Goal: Task Accomplishment & Management: Use online tool/utility

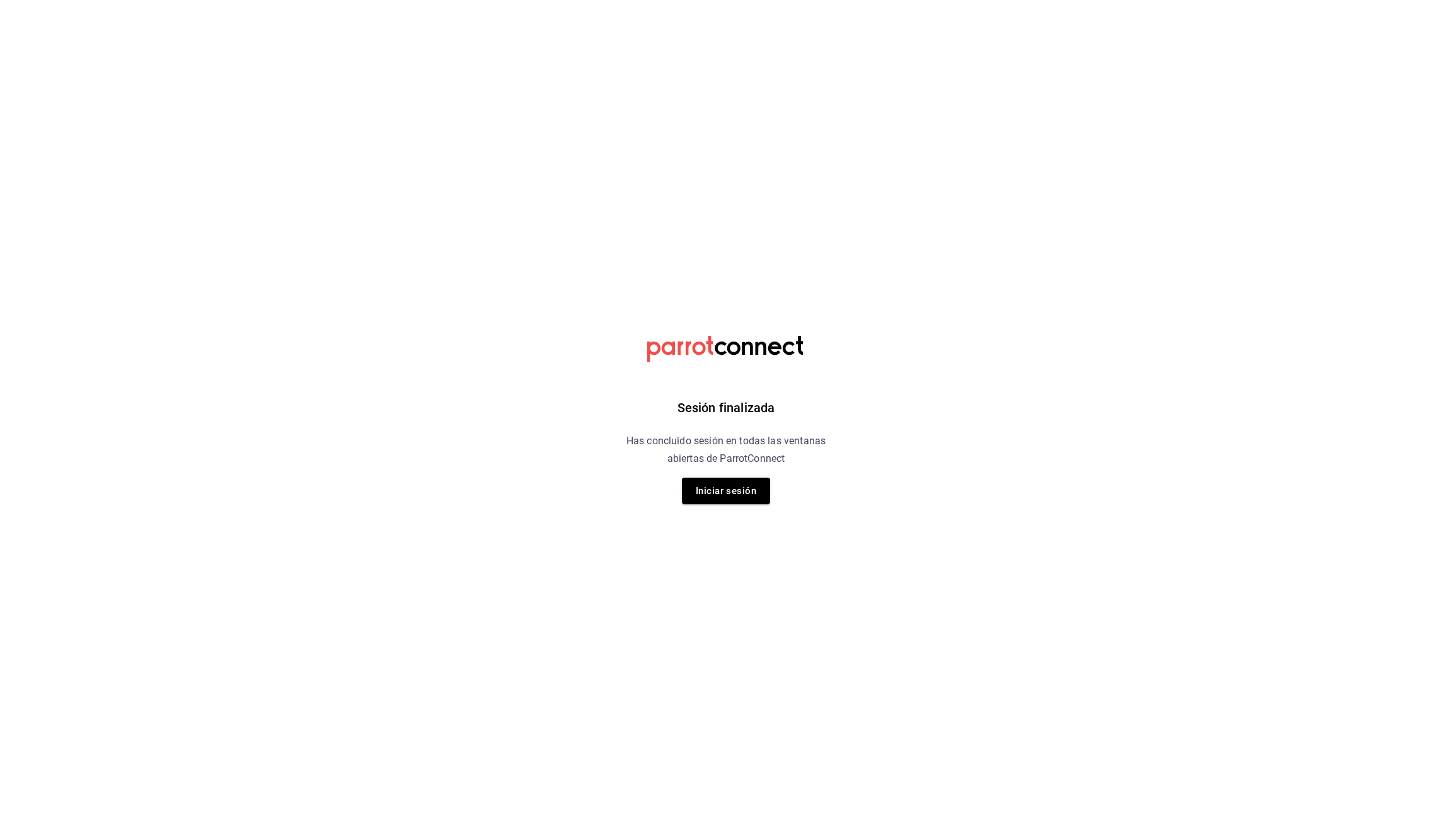
click at [724, 465] on h6 "Has concluido sesión en todas las ventanas abiertas de ParrotConnect" at bounding box center [726, 450] width 231 height 35
click at [726, 487] on button "Iniciar sesión" at bounding box center [726, 490] width 88 height 27
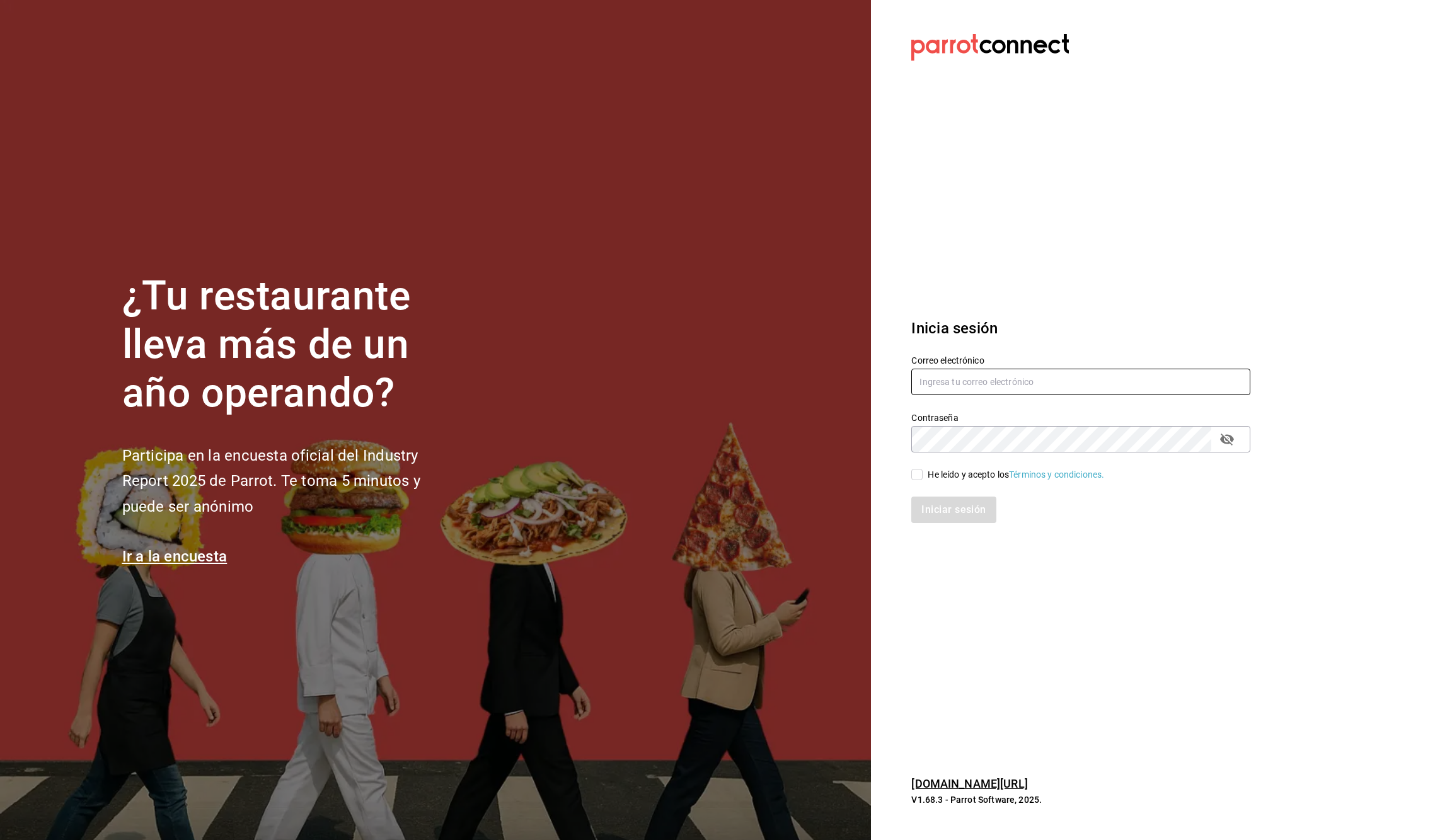
type input "Olaguibelt@gmail.com"
click at [916, 472] on input "He leído y acepto los Términos y condiciones." at bounding box center [917, 474] width 12 height 12
checkbox input "true"
click at [924, 509] on button "Iniciar sesión" at bounding box center [954, 509] width 86 height 27
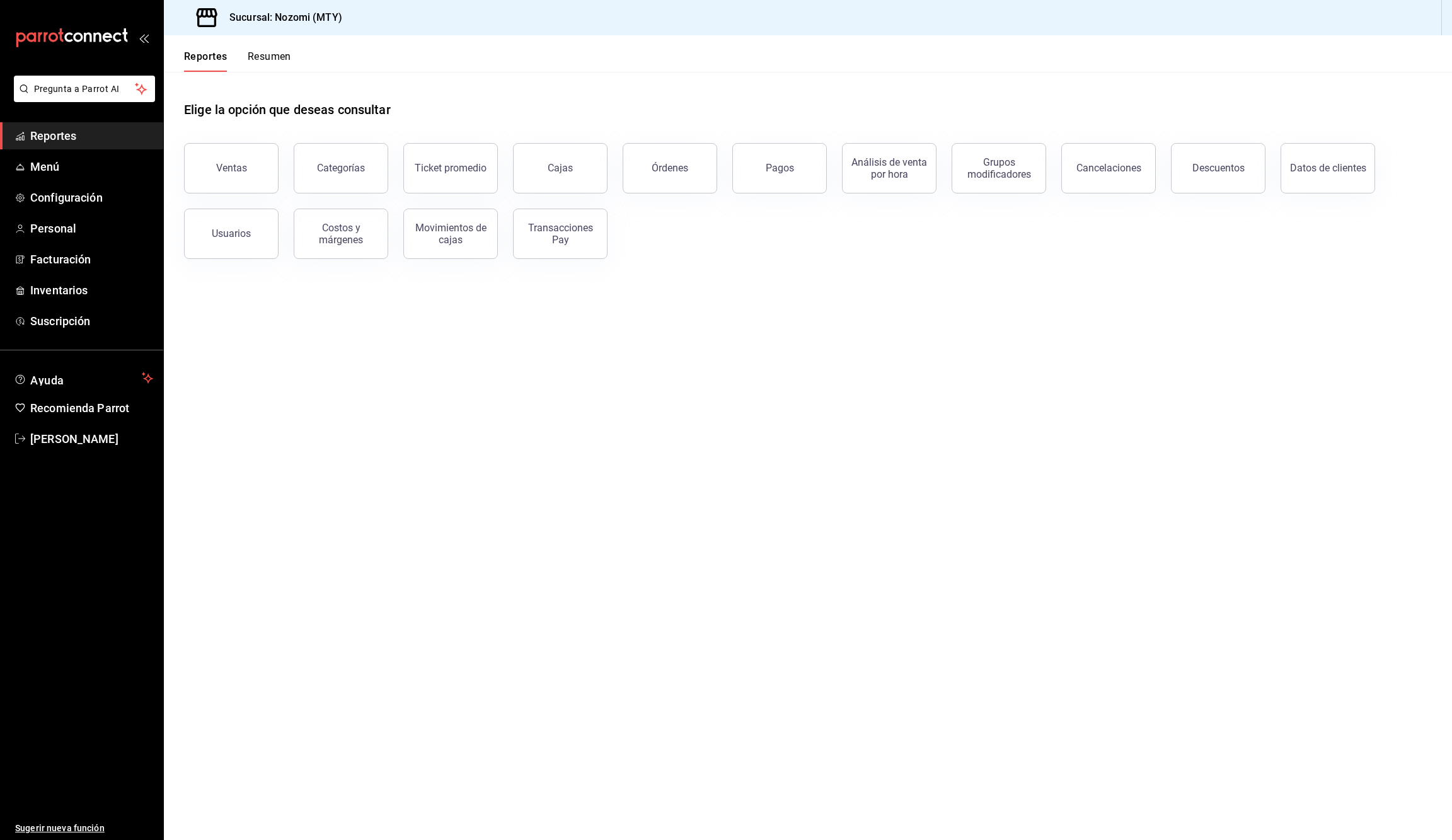
click at [295, 41] on header "Reportes Resumen" at bounding box center [808, 54] width 1288 height 37
click at [285, 71] on button "Resumen" at bounding box center [269, 61] width 44 height 21
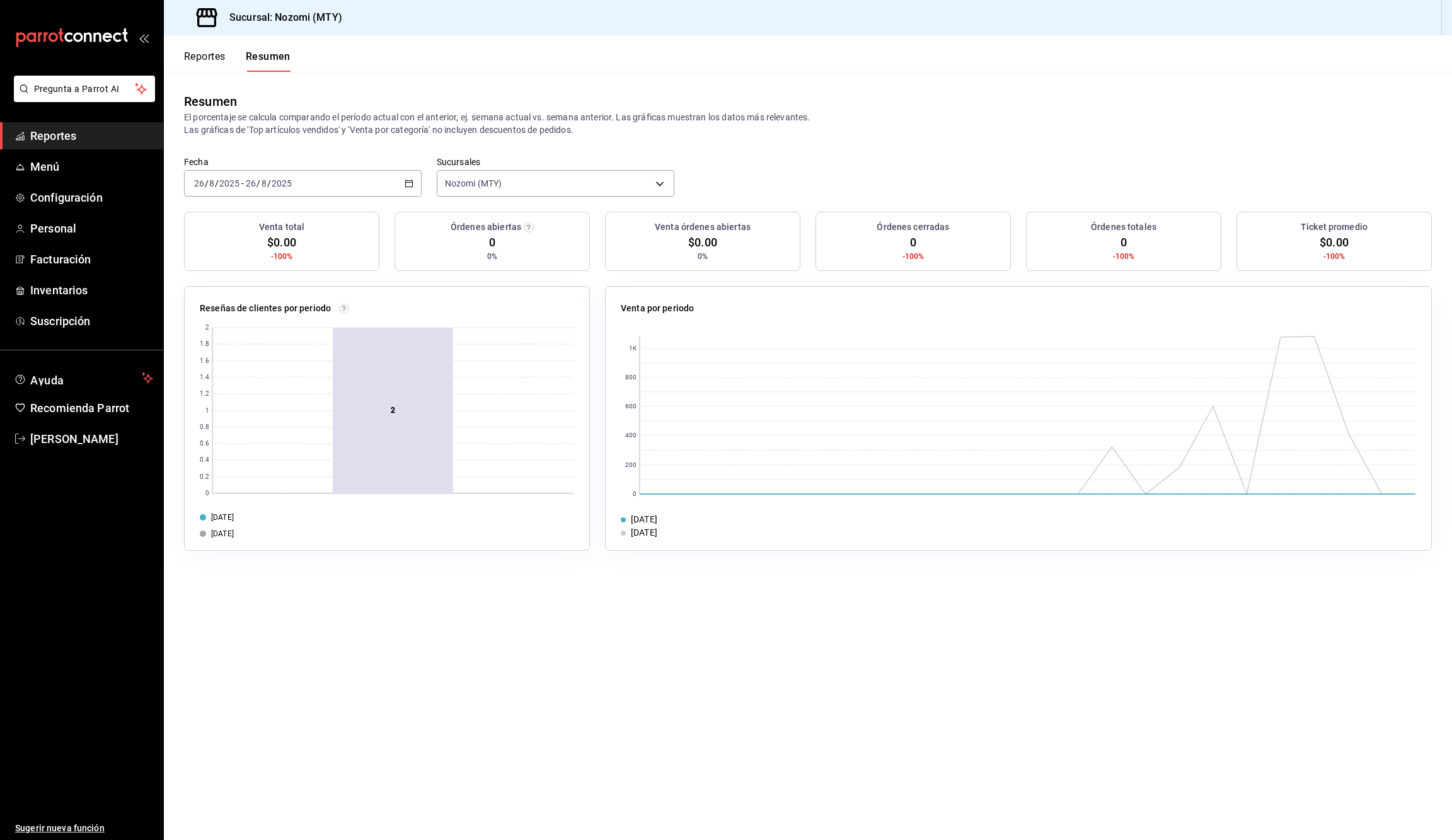
click at [407, 183] on icon "button" at bounding box center [409, 183] width 9 height 9
click at [254, 312] on li "Mes actual" at bounding box center [243, 307] width 118 height 29
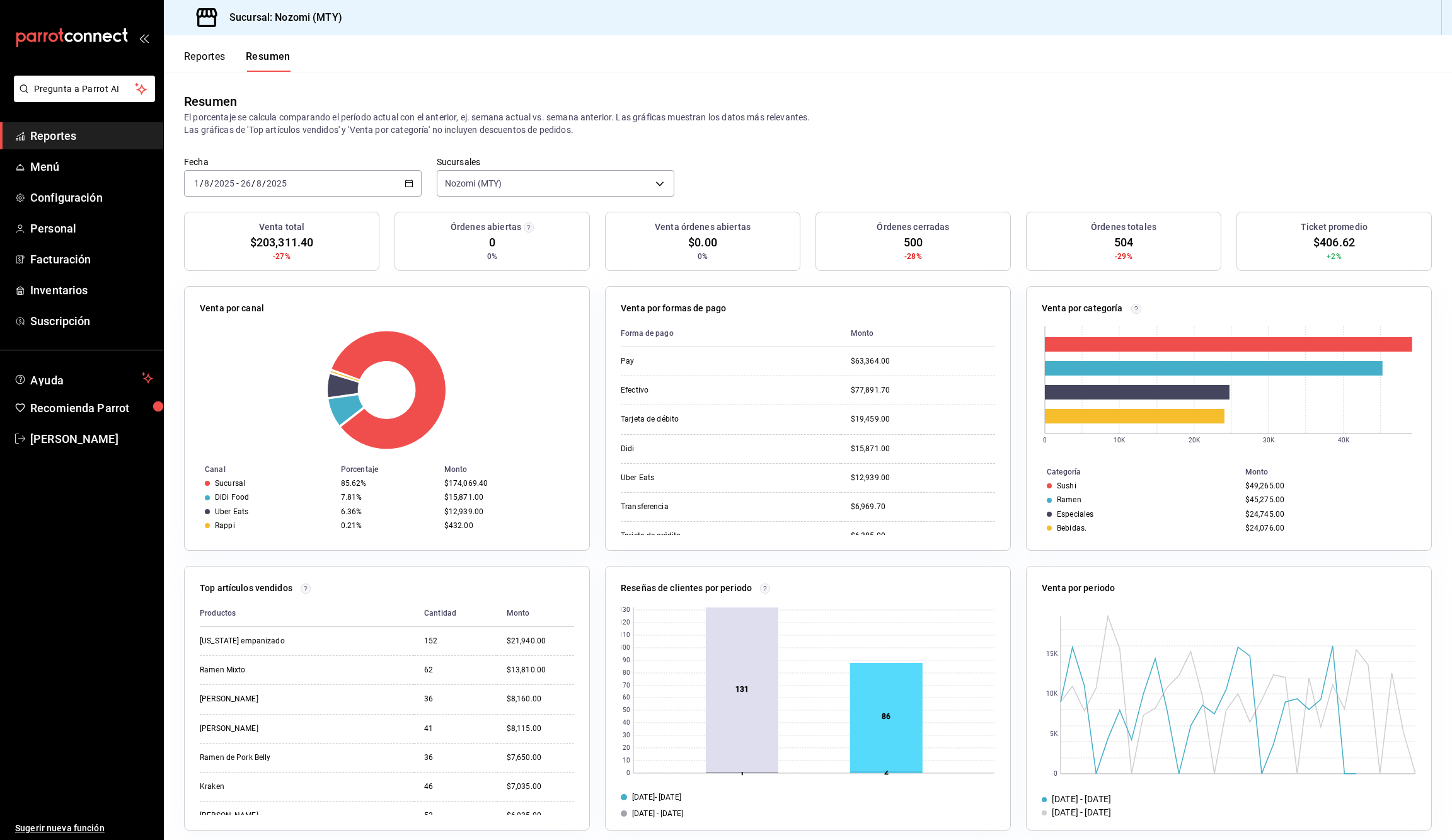
click at [414, 185] on div "[DATE] [DATE] - [DATE] [DATE]" at bounding box center [302, 183] width 237 height 27
click at [258, 356] on span "Rango de fechas" at bounding box center [244, 363] width 98 height 13
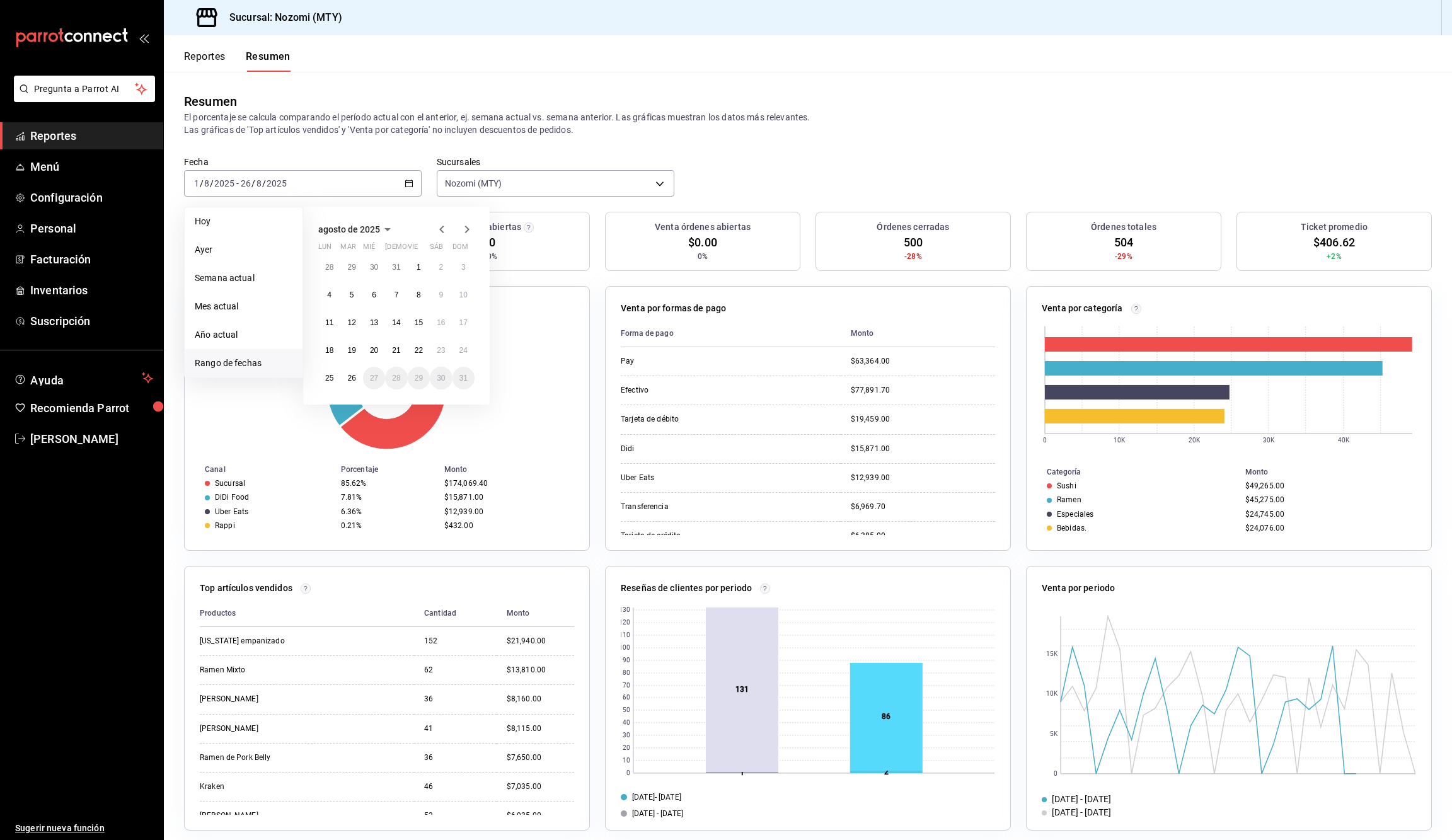
click at [449, 225] on icon "button" at bounding box center [442, 229] width 15 height 15
click at [348, 269] on button "1" at bounding box center [351, 267] width 22 height 22
click at [394, 380] on abbr "31" at bounding box center [396, 377] width 8 height 9
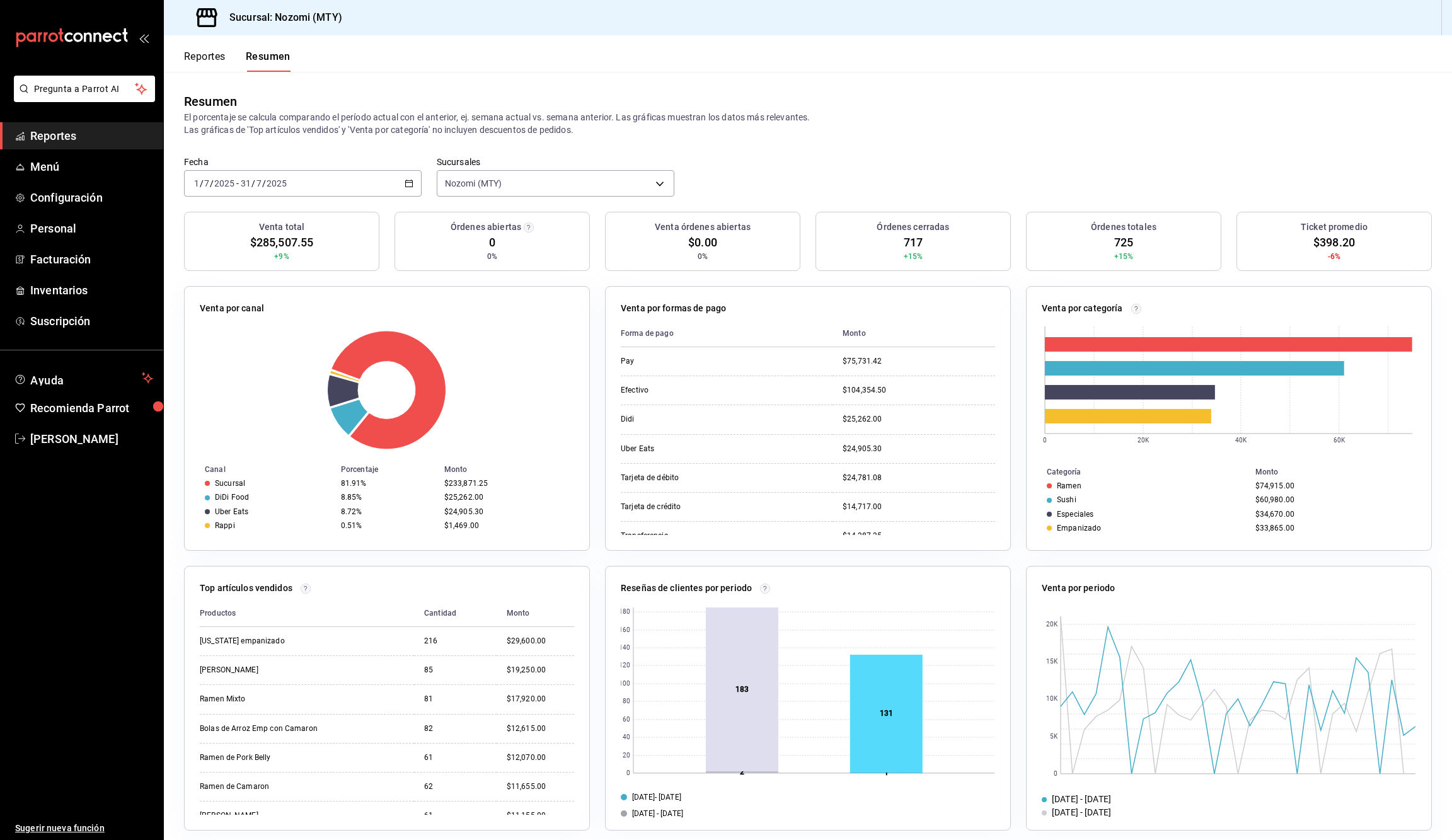
click at [416, 175] on div "[DATE] [DATE] - [DATE] [DATE]" at bounding box center [302, 183] width 237 height 27
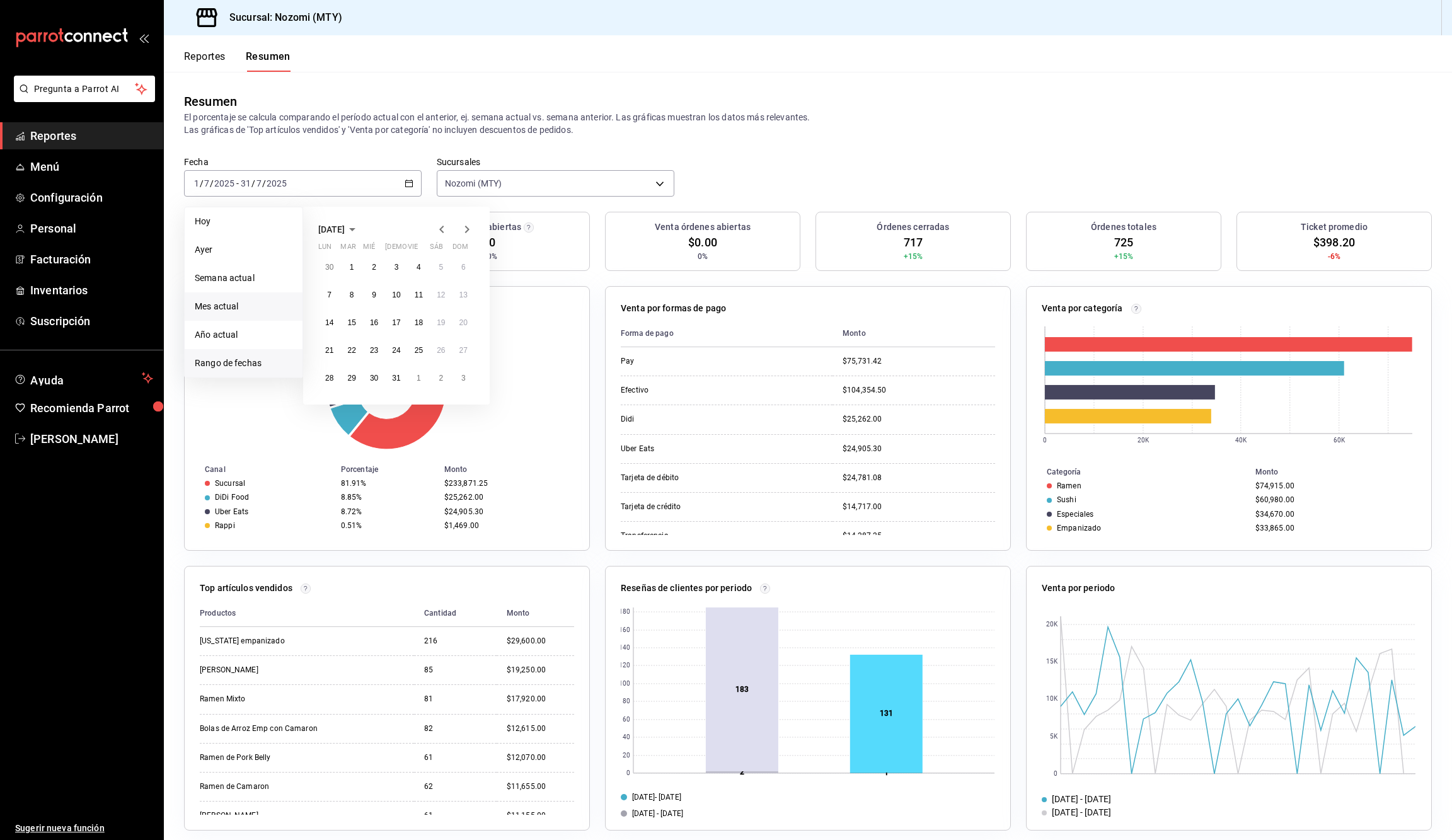
click at [255, 307] on span "Mes actual" at bounding box center [244, 306] width 98 height 13
